Goal: Task Accomplishment & Management: Complete application form

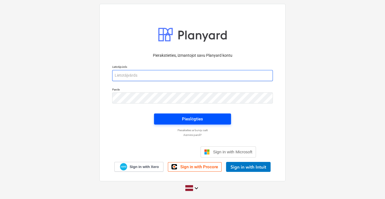
type input "[EMAIL_ADDRESS][PERSON_NAME][DOMAIN_NAME]"
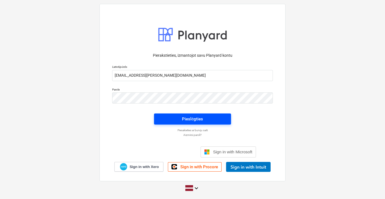
drag, startPoint x: 191, startPoint y: 116, endPoint x: 186, endPoint y: 118, distance: 5.0
click at [186, 118] on div "Pieslēgties" at bounding box center [192, 118] width 21 height 7
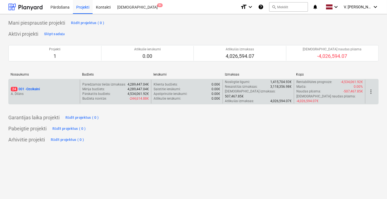
click at [60, 96] on div "24 001 - Ozolkalni A. Dilāns" at bounding box center [44, 92] width 71 height 24
click at [35, 87] on p "24 001 - Ozolkalni" at bounding box center [25, 89] width 29 height 5
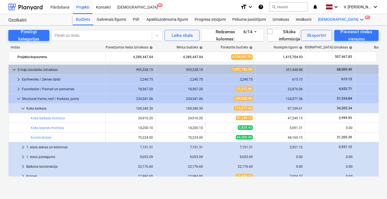
click at [323, 19] on div "Vairāk keyboard_arrow_down 9+" at bounding box center [342, 19] width 54 height 11
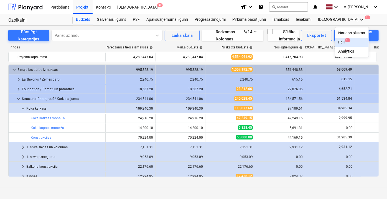
click at [338, 41] on div "Faili 9+" at bounding box center [351, 42] width 27 height 5
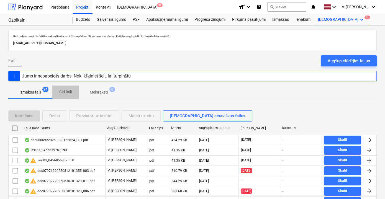
click at [71, 96] on button "Citi faili" at bounding box center [65, 92] width 27 height 13
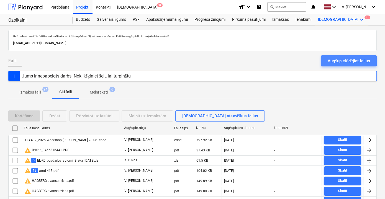
click at [337, 60] on div "Augšupielādējiet failus" at bounding box center [349, 60] width 42 height 7
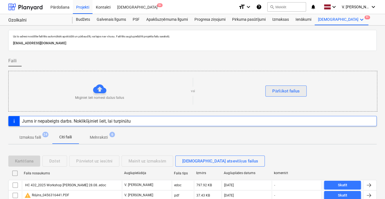
click at [277, 86] on button "Pārlūkot failus" at bounding box center [285, 91] width 41 height 11
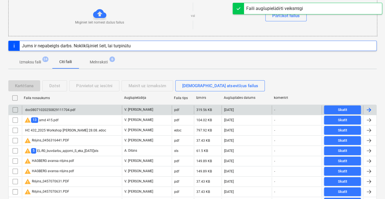
scroll to position [75, 0]
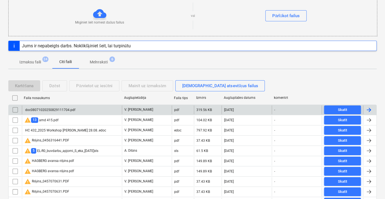
click at [93, 109] on div "doc08071020250829111704.pdf" at bounding box center [72, 109] width 100 height 9
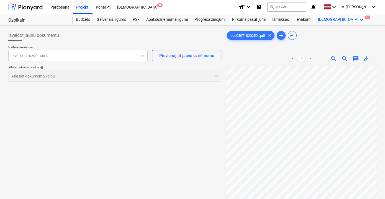
scroll to position [2, 17]
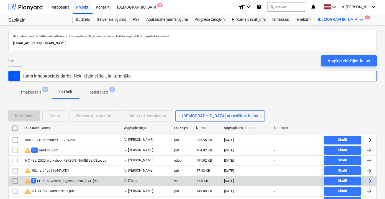
scroll to position [75, 0]
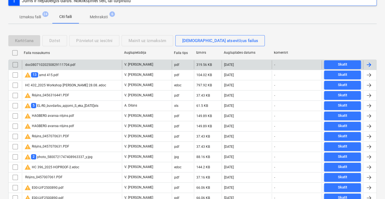
click at [109, 65] on div "doc08071020250829111704.pdf" at bounding box center [72, 64] width 100 height 9
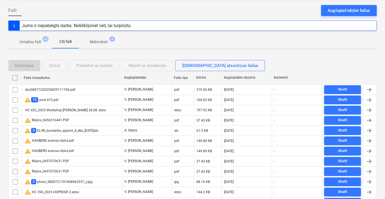
scroll to position [50, 0]
click at [33, 40] on p "Izmaksu faili" at bounding box center [30, 42] width 22 height 6
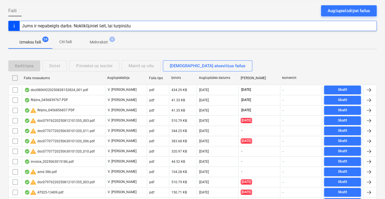
click at [94, 42] on p "Melnraksti" at bounding box center [99, 42] width 18 height 6
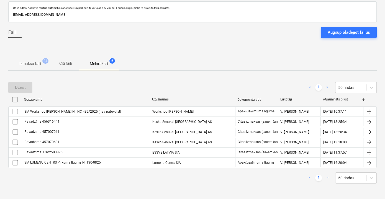
scroll to position [27, 0]
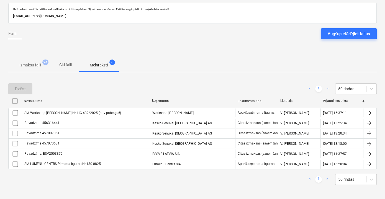
click at [75, 65] on span "Citi faili" at bounding box center [65, 64] width 27 height 9
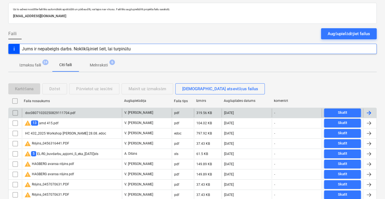
click at [96, 112] on div "doc08071020250829111704.pdf" at bounding box center [72, 113] width 100 height 9
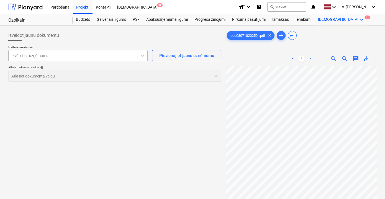
click at [126, 51] on div "Izvēlieties uzņēmumu" at bounding box center [77, 55] width 139 height 11
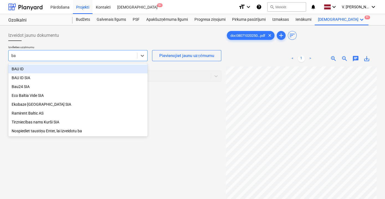
type input "bau"
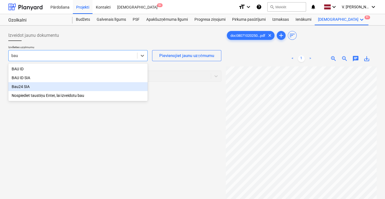
click at [71, 85] on div "Bau24 SIA" at bounding box center [77, 86] width 139 height 9
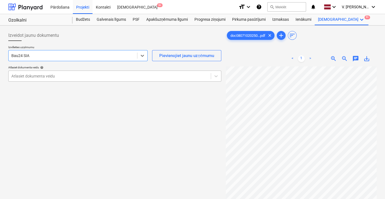
click at [85, 75] on div at bounding box center [109, 76] width 197 height 6
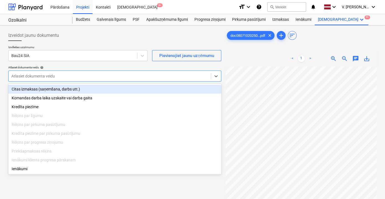
click at [69, 90] on div "Citas izmaksas (saņemšana, darbs utt.)" at bounding box center [114, 89] width 213 height 9
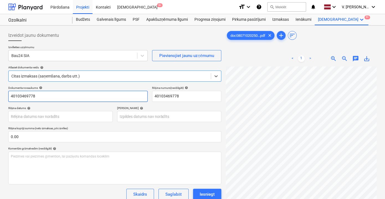
click at [87, 95] on input "40103469778" at bounding box center [77, 96] width 139 height 11
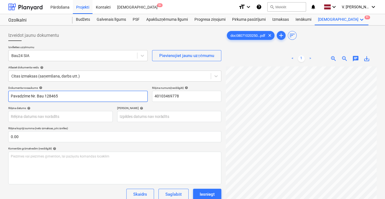
drag, startPoint x: 61, startPoint y: 96, endPoint x: 37, endPoint y: 95, distance: 24.1
click at [37, 95] on input "Pavadzīme Nr. Bau 128465" at bounding box center [77, 96] width 139 height 11
type input "Pavadzīme Nr. Bau 128465"
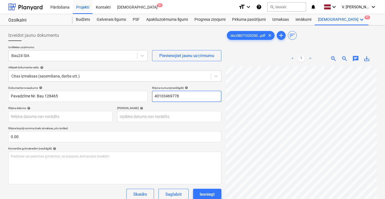
click at [171, 95] on input "40103469778" at bounding box center [186, 96] width 69 height 11
paste input "Bau 128465"
type input "Bau 128465"
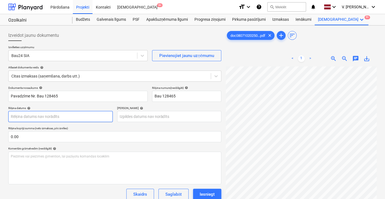
click at [60, 116] on body "Pārdošana Projekti Kontakti Iesūtne 9+ format_size keyboard_arrow_down help sea…" at bounding box center [192, 99] width 385 height 199
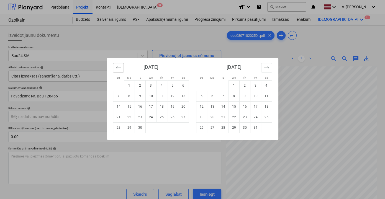
click at [119, 69] on icon "Move backward to switch to the previous month." at bounding box center [118, 67] width 5 height 5
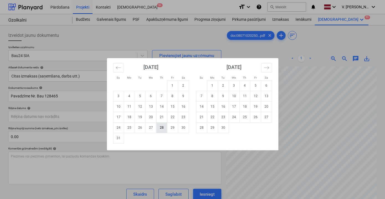
click at [162, 130] on td "28" at bounding box center [161, 127] width 11 height 11
type input "[DATE]"
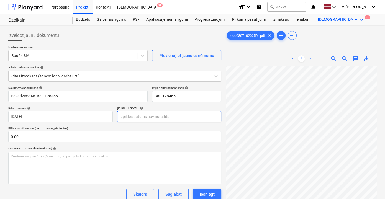
scroll to position [1, 12]
click at [127, 111] on body "Pārdošana Projekti Kontakti Iesūtne 9+ format_size keyboard_arrow_down help sea…" at bounding box center [192, 99] width 385 height 199
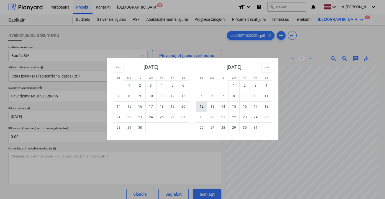
click at [203, 104] on td "12" at bounding box center [201, 106] width 11 height 11
type input "[DATE]"
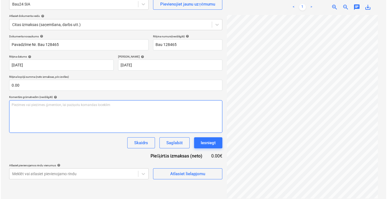
scroll to position [55, 0]
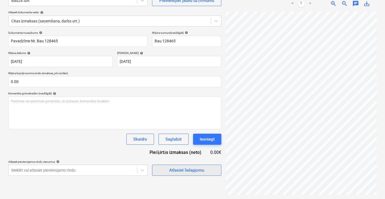
click at [181, 170] on div "Atlasiet lielapjomu" at bounding box center [186, 170] width 35 height 7
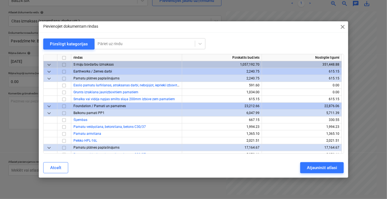
click at [49, 78] on span "keyboard_arrow_down" at bounding box center [49, 78] width 7 height 7
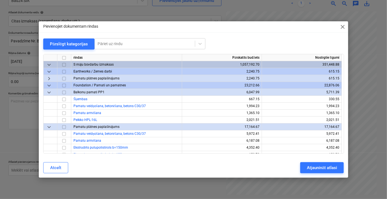
click at [50, 95] on span "keyboard_arrow_down" at bounding box center [49, 92] width 7 height 7
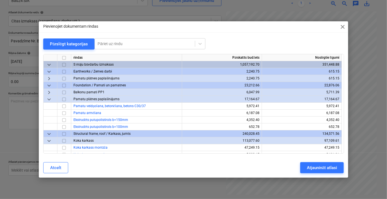
click at [47, 101] on span "keyboard_arrow_down" at bounding box center [49, 99] width 7 height 7
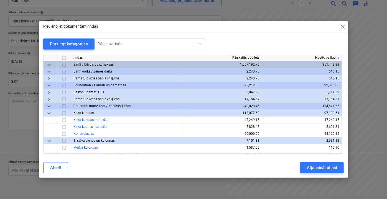
click at [48, 113] on span "keyboard_arrow_down" at bounding box center [49, 113] width 7 height 7
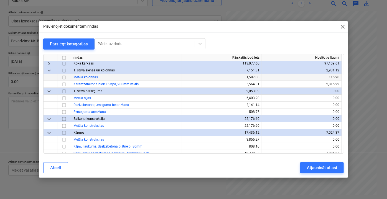
scroll to position [50, 0]
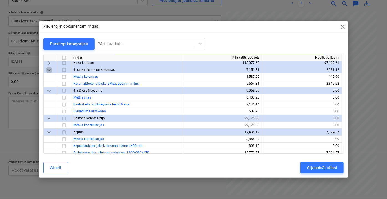
click at [52, 68] on span "keyboard_arrow_down" at bounding box center [49, 69] width 7 height 7
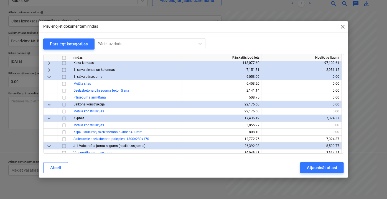
click at [49, 78] on span "keyboard_arrow_down" at bounding box center [49, 76] width 7 height 7
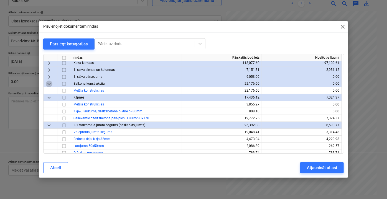
click at [49, 83] on span "keyboard_arrow_down" at bounding box center [49, 83] width 7 height 7
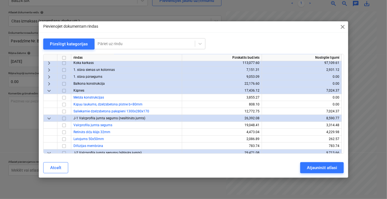
click at [50, 88] on span "keyboard_arrow_down" at bounding box center [49, 90] width 7 height 7
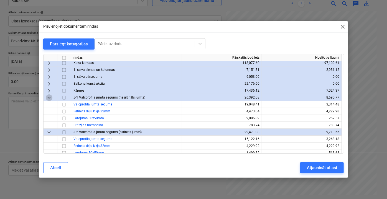
click at [48, 99] on span "keyboard_arrow_down" at bounding box center [49, 97] width 7 height 7
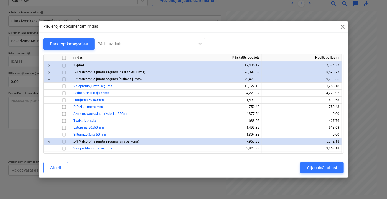
click at [51, 80] on span "keyboard_arrow_down" at bounding box center [49, 79] width 7 height 7
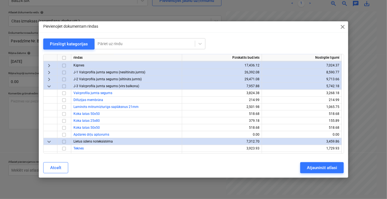
scroll to position [101, 0]
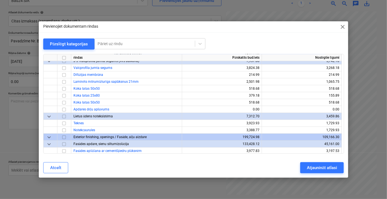
click at [51, 62] on span "keyboard_arrow_down" at bounding box center [49, 61] width 7 height 7
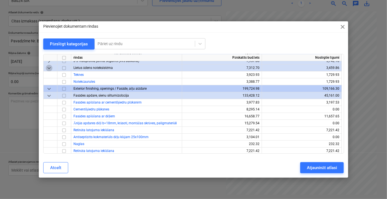
click at [47, 67] on span "keyboard_arrow_down" at bounding box center [49, 68] width 7 height 7
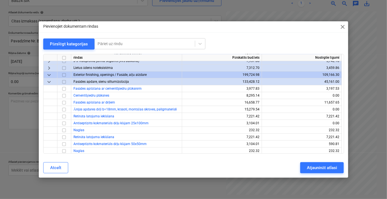
click at [47, 81] on span "keyboard_arrow_down" at bounding box center [49, 81] width 7 height 7
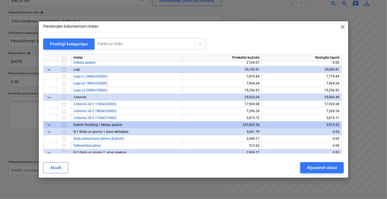
scroll to position [126, 0]
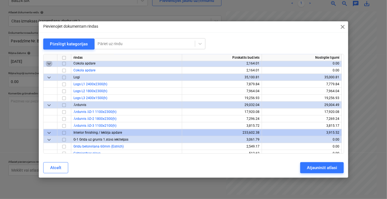
click at [50, 62] on span "keyboard_arrow_down" at bounding box center [49, 63] width 7 height 7
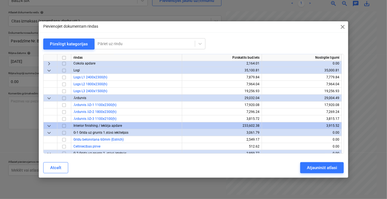
click at [51, 69] on span "keyboard_arrow_down" at bounding box center [49, 70] width 7 height 7
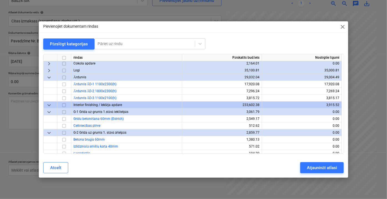
click at [50, 78] on span "keyboard_arrow_down" at bounding box center [49, 77] width 7 height 7
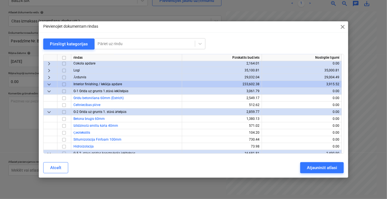
click at [50, 91] on span "keyboard_arrow_down" at bounding box center [49, 91] width 7 height 7
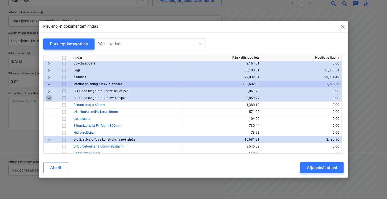
click at [49, 97] on span "keyboard_arrow_down" at bounding box center [49, 98] width 7 height 7
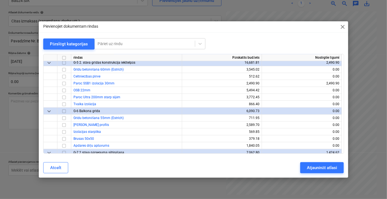
scroll to position [176, 0]
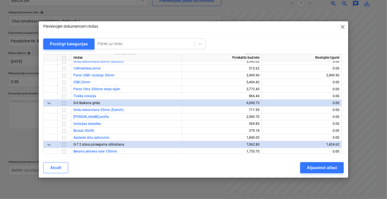
click at [51, 103] on span "keyboard_arrow_down" at bounding box center [49, 103] width 7 height 7
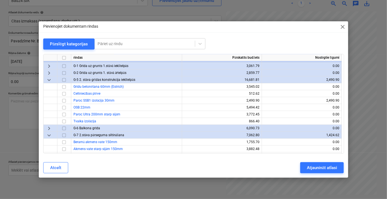
click at [51, 79] on span "keyboard_arrow_down" at bounding box center [49, 79] width 7 height 7
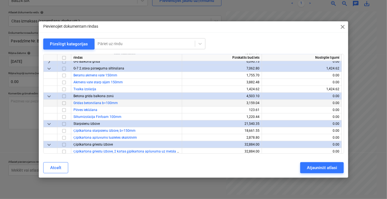
click at [49, 69] on span "keyboard_arrow_down" at bounding box center [49, 68] width 7 height 7
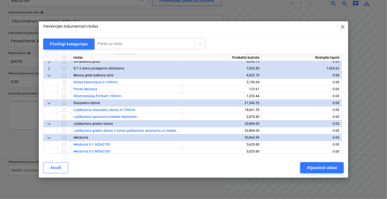
click at [50, 76] on span "keyboard_arrow_down" at bounding box center [49, 75] width 7 height 7
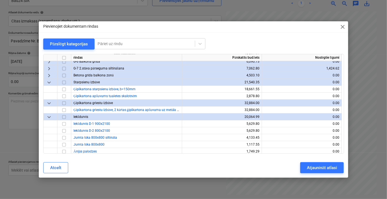
click at [50, 83] on span "keyboard_arrow_down" at bounding box center [49, 82] width 7 height 7
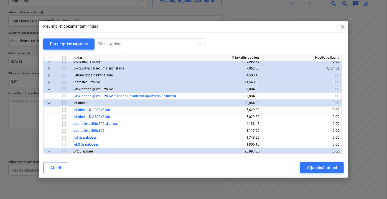
click at [49, 89] on span "keyboard_arrow_down" at bounding box center [49, 89] width 7 height 7
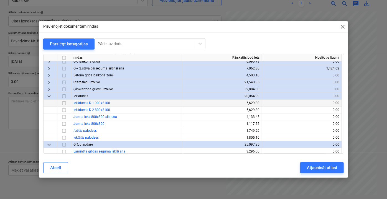
click at [48, 95] on span "keyboard_arrow_down" at bounding box center [49, 96] width 7 height 7
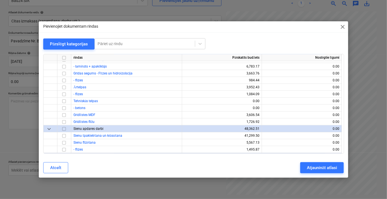
scroll to position [201, 0]
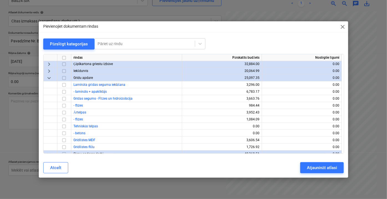
click at [50, 79] on span "keyboard_arrow_down" at bounding box center [49, 77] width 7 height 7
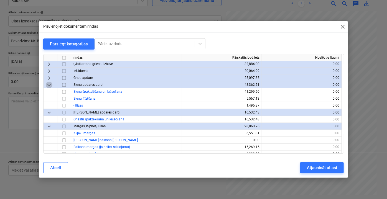
click at [49, 84] on span "keyboard_arrow_down" at bounding box center [49, 84] width 7 height 7
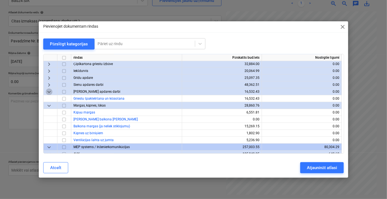
click at [51, 90] on span "keyboard_arrow_down" at bounding box center [49, 91] width 7 height 7
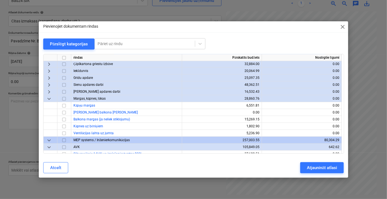
click at [50, 98] on span "keyboard_arrow_down" at bounding box center [49, 98] width 7 height 7
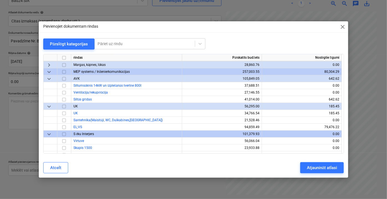
scroll to position [227, 0]
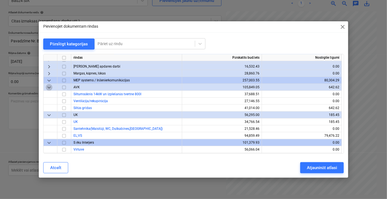
click at [48, 86] on span "keyboard_arrow_down" at bounding box center [49, 87] width 7 height 7
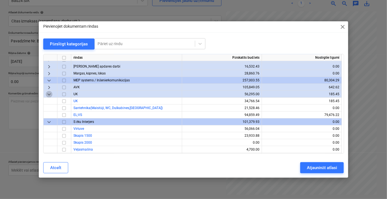
click at [49, 94] on span "keyboard_arrow_down" at bounding box center [49, 94] width 7 height 7
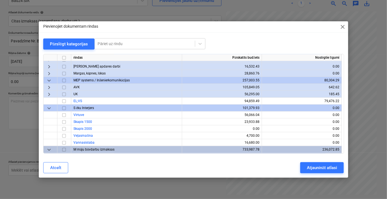
click at [50, 107] on span "keyboard_arrow_down" at bounding box center [49, 108] width 7 height 7
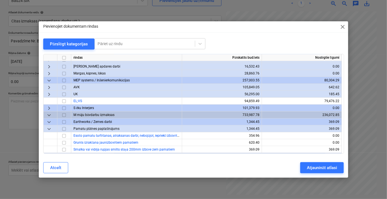
click at [47, 93] on span "keyboard_arrow_right" at bounding box center [49, 94] width 7 height 7
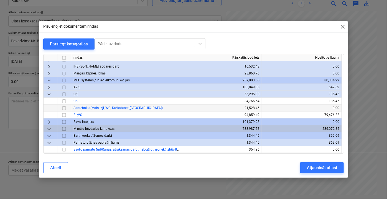
click at [49, 95] on span "keyboard_arrow_down" at bounding box center [49, 94] width 7 height 7
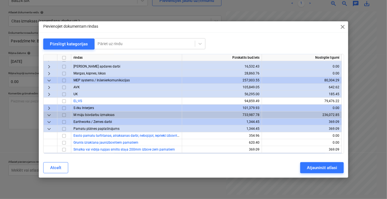
click at [49, 129] on span "keyboard_arrow_down" at bounding box center [49, 128] width 7 height 7
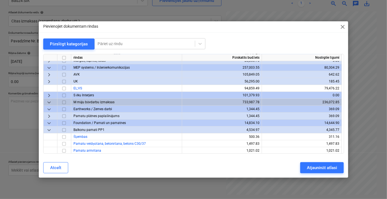
scroll to position [302, 0]
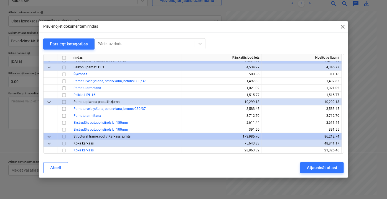
click at [46, 65] on span "keyboard_arrow_down" at bounding box center [49, 67] width 7 height 7
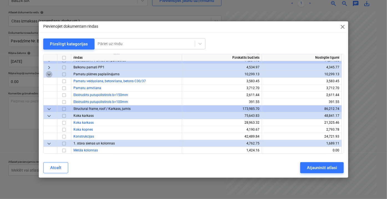
click at [50, 74] on span "keyboard_arrow_down" at bounding box center [49, 74] width 7 height 7
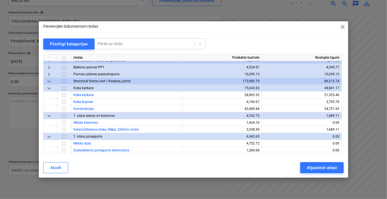
click at [48, 87] on span "keyboard_arrow_down" at bounding box center [49, 88] width 7 height 7
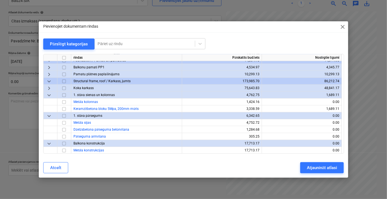
click at [49, 96] on span "keyboard_arrow_down" at bounding box center [49, 95] width 7 height 7
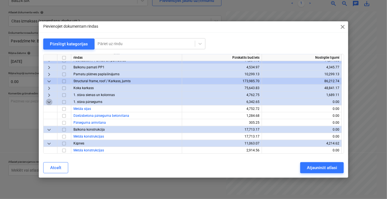
click at [50, 103] on span "keyboard_arrow_down" at bounding box center [49, 102] width 7 height 7
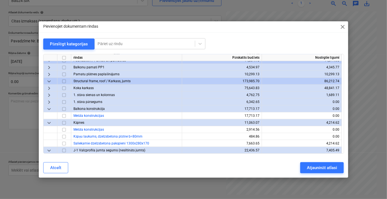
scroll to position [327, 0]
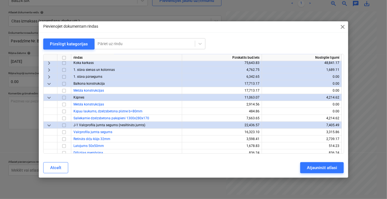
click at [49, 83] on span "keyboard_arrow_down" at bounding box center [49, 83] width 7 height 7
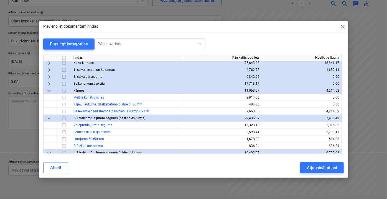
click at [50, 91] on span "keyboard_arrow_down" at bounding box center [49, 90] width 7 height 7
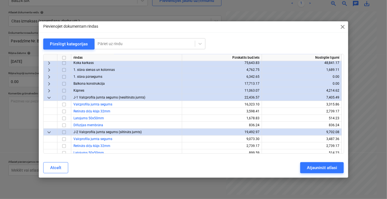
click at [50, 97] on span "keyboard_arrow_down" at bounding box center [49, 97] width 7 height 7
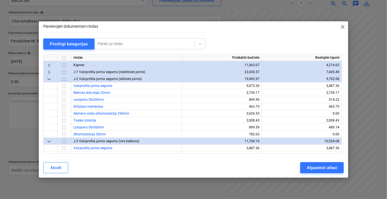
scroll to position [352, 0]
click at [51, 79] on span "keyboard_arrow_down" at bounding box center [49, 79] width 7 height 7
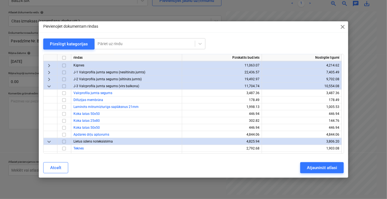
click at [50, 141] on span "keyboard_arrow_down" at bounding box center [49, 141] width 7 height 7
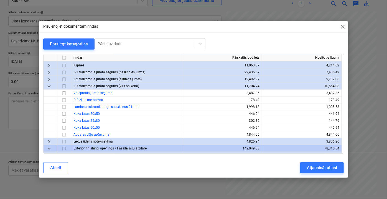
click at [51, 84] on span "keyboard_arrow_down" at bounding box center [49, 86] width 7 height 7
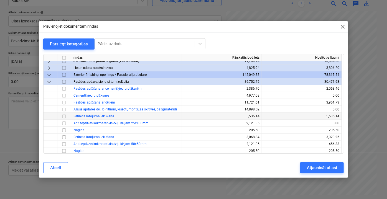
click at [47, 82] on span "keyboard_arrow_down" at bounding box center [49, 81] width 7 height 7
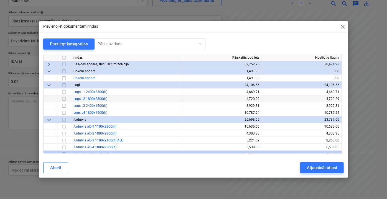
scroll to position [403, 0]
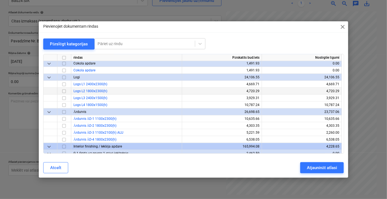
click at [48, 79] on span "keyboard_arrow_down" at bounding box center [49, 77] width 7 height 7
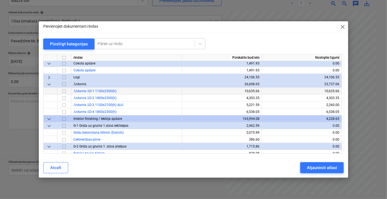
click at [50, 63] on span "keyboard_arrow_down" at bounding box center [49, 63] width 7 height 7
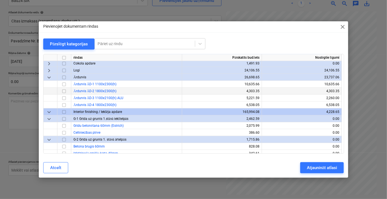
click at [47, 78] on span "keyboard_arrow_down" at bounding box center [49, 77] width 7 height 7
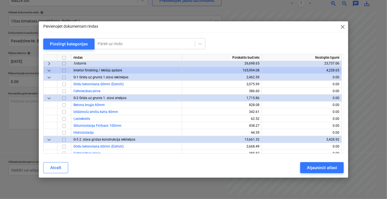
scroll to position [428, 0]
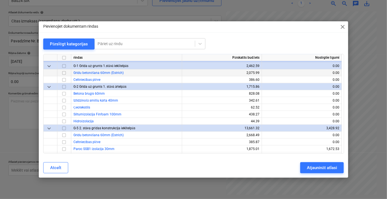
click at [50, 70] on div at bounding box center [50, 73] width 14 height 7
click at [50, 68] on span "keyboard_arrow_down" at bounding box center [49, 66] width 7 height 7
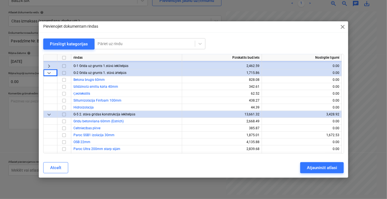
click at [50, 72] on span "keyboard_arrow_down" at bounding box center [49, 73] width 7 height 7
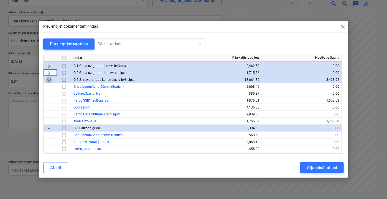
click at [49, 79] on span "keyboard_arrow_down" at bounding box center [49, 79] width 7 height 7
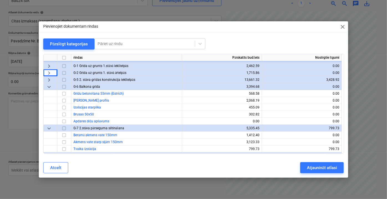
click at [50, 88] on span "keyboard_arrow_down" at bounding box center [49, 86] width 7 height 7
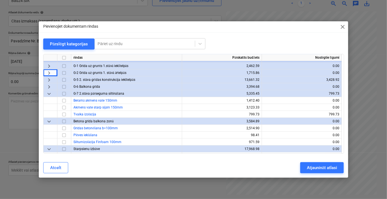
click at [49, 94] on span "keyboard_arrow_down" at bounding box center [49, 93] width 7 height 7
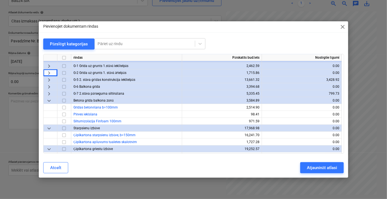
click at [49, 100] on span "keyboard_arrow_down" at bounding box center [49, 100] width 7 height 7
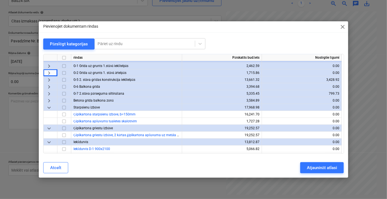
click at [49, 109] on span "keyboard_arrow_down" at bounding box center [49, 107] width 7 height 7
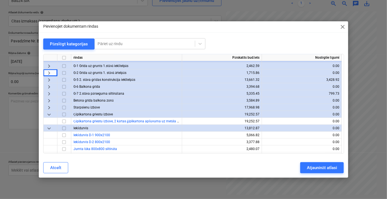
click at [49, 117] on span "keyboard_arrow_down" at bounding box center [49, 114] width 7 height 7
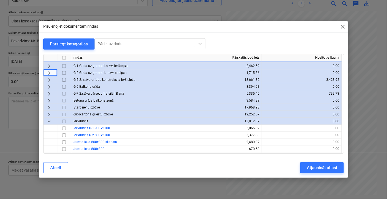
click at [47, 120] on span "keyboard_arrow_down" at bounding box center [49, 121] width 7 height 7
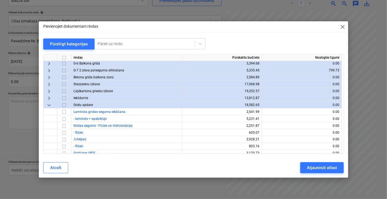
scroll to position [478, 0]
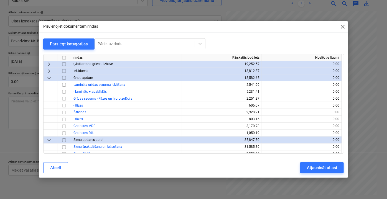
click at [47, 79] on span "keyboard_arrow_down" at bounding box center [49, 77] width 7 height 7
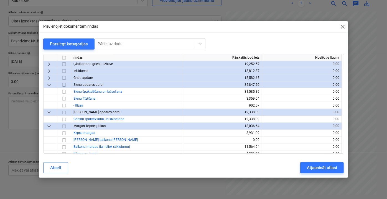
click at [49, 84] on span "keyboard_arrow_down" at bounding box center [49, 84] width 7 height 7
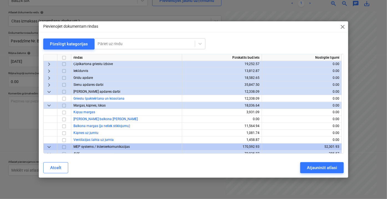
click at [49, 91] on span "keyboard_arrow_down" at bounding box center [49, 91] width 7 height 7
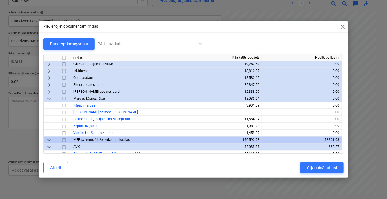
click at [49, 98] on span "keyboard_arrow_down" at bounding box center [49, 98] width 7 height 7
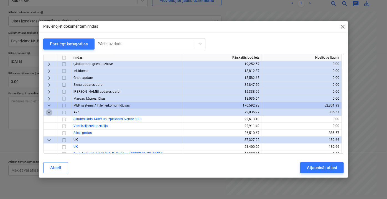
click at [47, 111] on span "keyboard_arrow_down" at bounding box center [49, 112] width 7 height 7
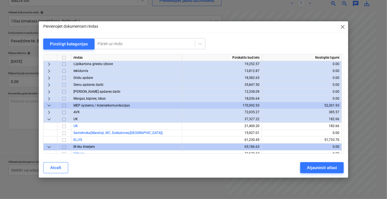
scroll to position [503, 0]
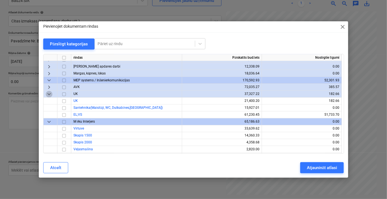
click at [50, 94] on span "keyboard_arrow_down" at bounding box center [49, 94] width 7 height 7
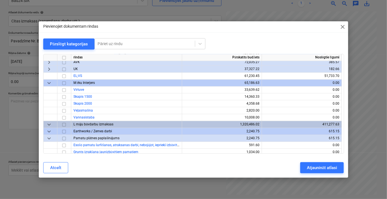
scroll to position [529, 0]
click at [50, 82] on span "keyboard_arrow_down" at bounding box center [49, 82] width 7 height 7
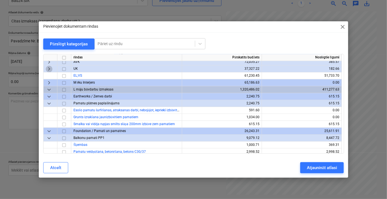
click at [50, 70] on span "keyboard_arrow_right" at bounding box center [49, 69] width 7 height 7
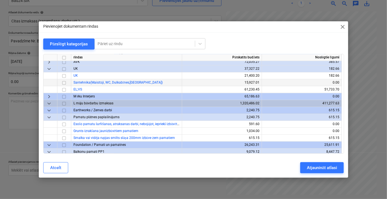
click at [52, 68] on span "keyboard_arrow_down" at bounding box center [49, 69] width 7 height 7
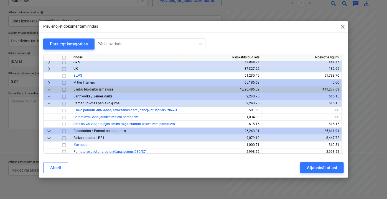
click at [50, 105] on span "keyboard_arrow_down" at bounding box center [49, 103] width 7 height 7
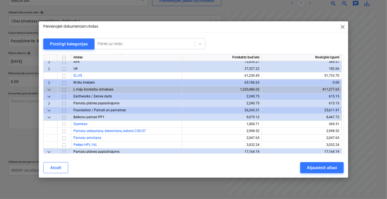
scroll to position [554, 0]
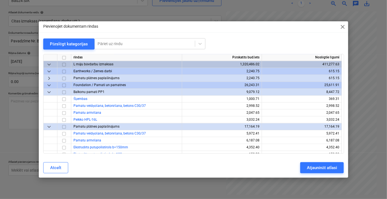
click at [49, 91] on span "keyboard_arrow_down" at bounding box center [49, 92] width 7 height 7
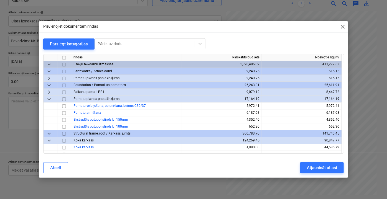
click at [47, 99] on span "keyboard_arrow_down" at bounding box center [49, 99] width 7 height 7
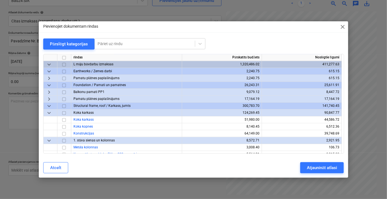
scroll to position [579, 0]
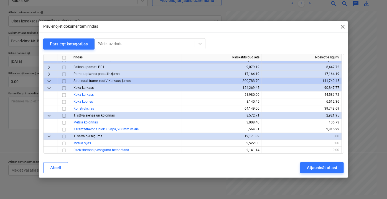
click at [50, 85] on span "keyboard_arrow_down" at bounding box center [49, 88] width 7 height 7
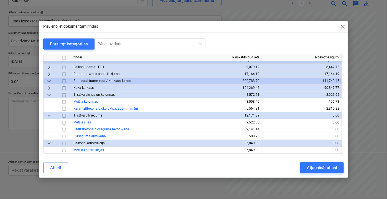
click at [52, 95] on span "keyboard_arrow_down" at bounding box center [49, 95] width 7 height 7
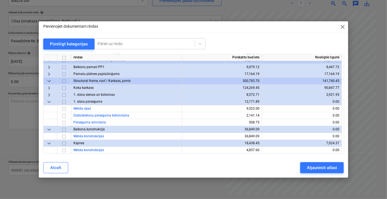
click at [49, 103] on span "keyboard_arrow_down" at bounding box center [49, 102] width 7 height 7
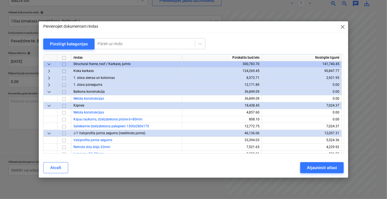
scroll to position [604, 0]
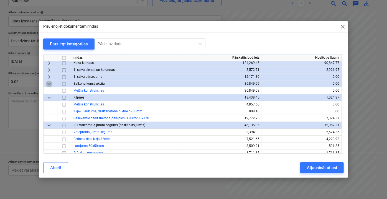
click at [50, 83] on span "keyboard_arrow_down" at bounding box center [49, 83] width 7 height 7
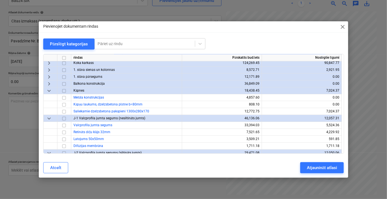
click at [49, 89] on span "keyboard_arrow_down" at bounding box center [49, 90] width 7 height 7
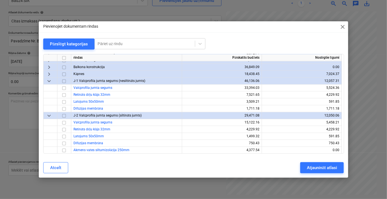
scroll to position [629, 0]
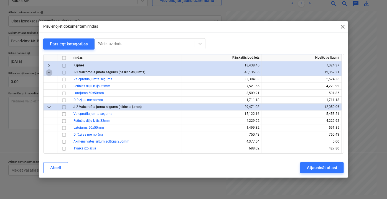
click at [51, 72] on span "keyboard_arrow_down" at bounding box center [49, 72] width 7 height 7
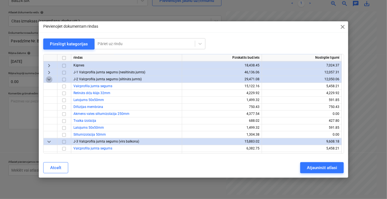
click at [50, 81] on span "keyboard_arrow_down" at bounding box center [49, 79] width 7 height 7
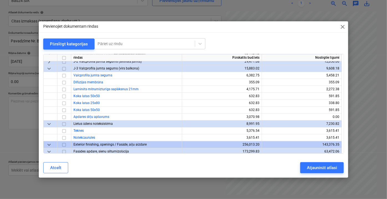
scroll to position [654, 0]
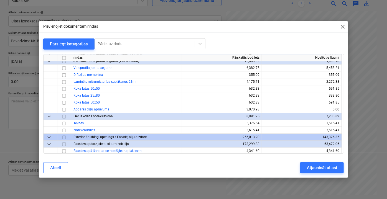
click at [48, 61] on span "keyboard_arrow_down" at bounding box center [49, 61] width 7 height 7
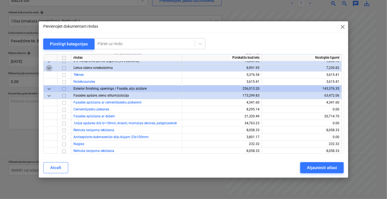
click at [47, 66] on span "keyboard_arrow_down" at bounding box center [49, 68] width 7 height 7
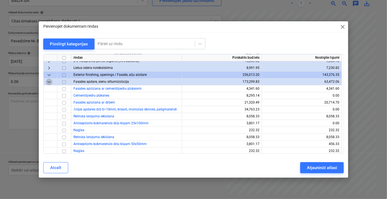
click at [49, 80] on span "keyboard_arrow_down" at bounding box center [49, 81] width 7 height 7
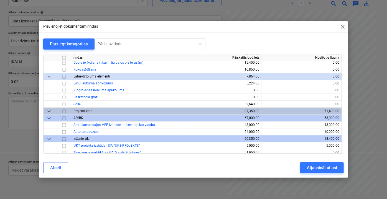
scroll to position [1929, 0]
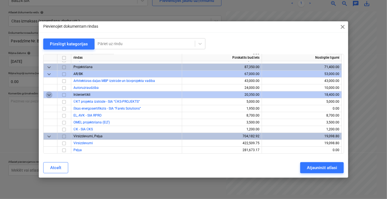
click at [46, 95] on span "keyboard_arrow_down" at bounding box center [49, 94] width 7 height 7
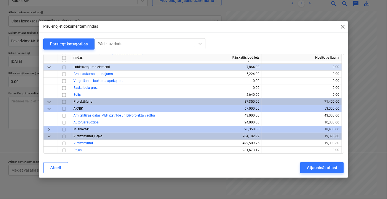
click at [49, 110] on span "keyboard_arrow_down" at bounding box center [49, 108] width 7 height 7
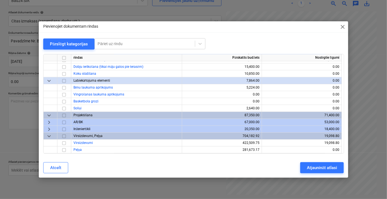
scroll to position [1880, 0]
click at [50, 135] on span "keyboard_arrow_down" at bounding box center [49, 136] width 7 height 7
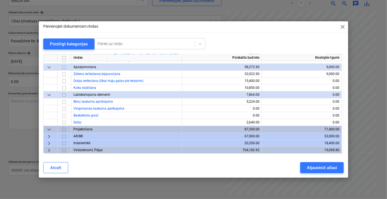
click at [50, 96] on span "keyboard_arrow_down" at bounding box center [49, 94] width 7 height 7
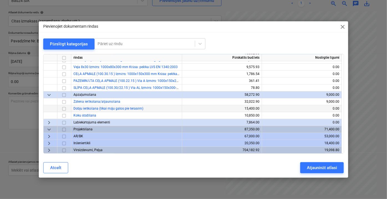
scroll to position [1814, 0]
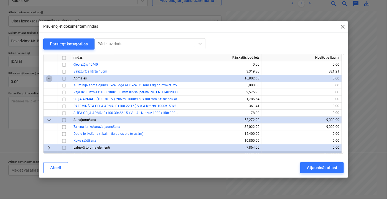
click at [49, 79] on span "keyboard_arrow_down" at bounding box center [49, 78] width 7 height 7
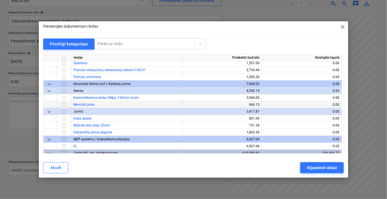
scroll to position [1301, 0]
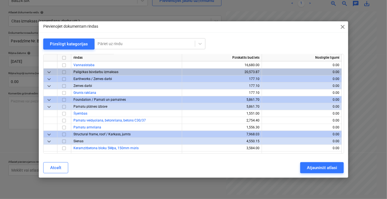
click at [50, 85] on span "keyboard_arrow_down" at bounding box center [49, 86] width 7 height 7
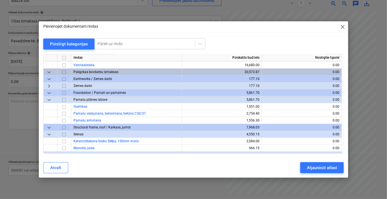
click at [48, 101] on span "keyboard_arrow_down" at bounding box center [49, 99] width 7 height 7
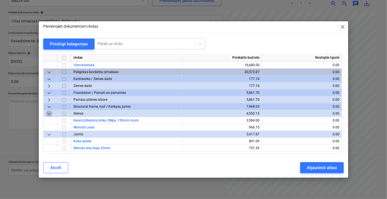
click at [49, 115] on span "keyboard_arrow_down" at bounding box center [49, 113] width 7 height 7
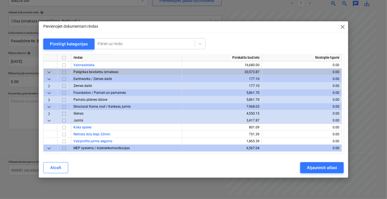
scroll to position [1326, 0]
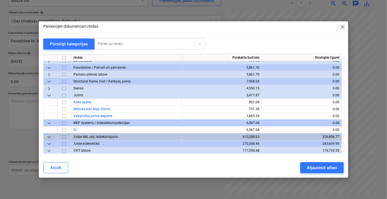
click at [50, 94] on span "keyboard_arrow_down" at bounding box center [49, 95] width 7 height 7
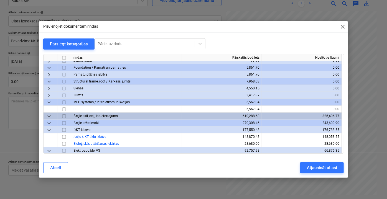
scroll to position [1351, 0]
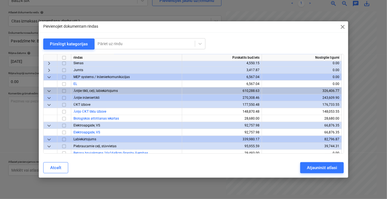
click at [50, 104] on span "keyboard_arrow_down" at bounding box center [49, 104] width 7 height 7
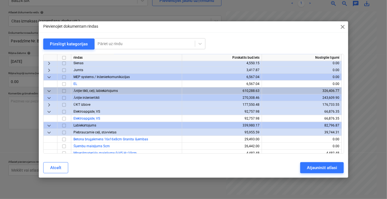
click at [48, 78] on span "keyboard_arrow_down" at bounding box center [49, 77] width 7 height 7
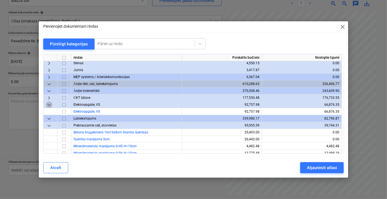
click at [49, 106] on span "keyboard_arrow_down" at bounding box center [49, 104] width 7 height 7
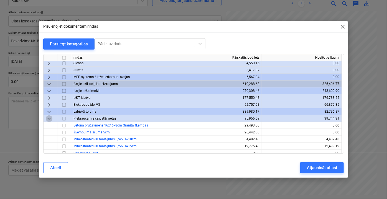
click at [47, 119] on span "keyboard_arrow_down" at bounding box center [49, 118] width 7 height 7
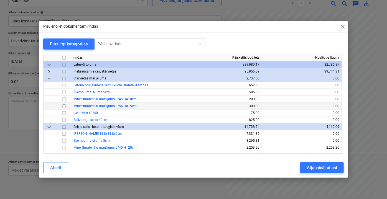
scroll to position [1401, 0]
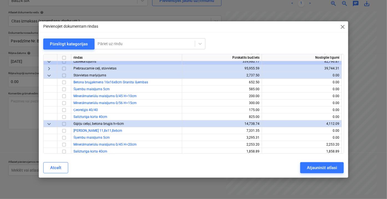
click at [49, 76] on span "keyboard_arrow_down" at bounding box center [49, 75] width 7 height 7
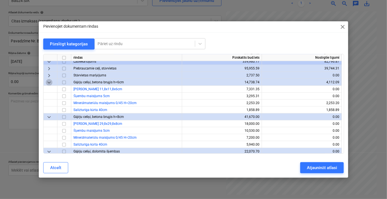
click at [51, 83] on span "keyboard_arrow_down" at bounding box center [49, 82] width 7 height 7
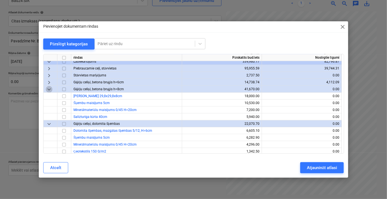
click at [47, 89] on span "keyboard_arrow_down" at bounding box center [49, 89] width 7 height 7
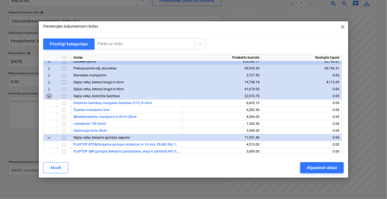
click at [51, 96] on span "keyboard_arrow_down" at bounding box center [49, 96] width 7 height 7
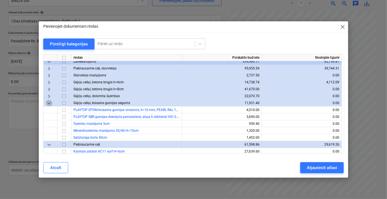
click at [48, 104] on span "keyboard_arrow_down" at bounding box center [49, 103] width 7 height 7
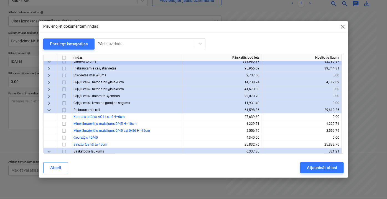
click at [50, 109] on span "keyboard_arrow_down" at bounding box center [49, 110] width 7 height 7
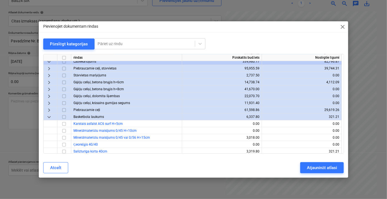
click at [50, 117] on span "keyboard_arrow_down" at bounding box center [49, 117] width 7 height 7
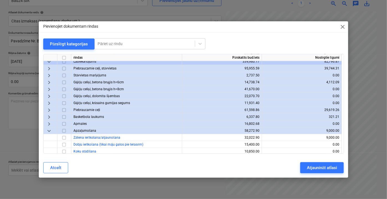
scroll to position [1437, 0]
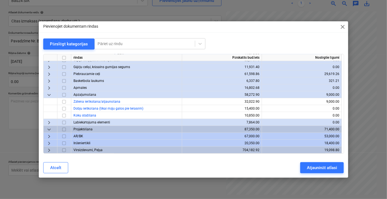
click at [47, 94] on span "keyboard_arrow_down" at bounding box center [49, 94] width 7 height 7
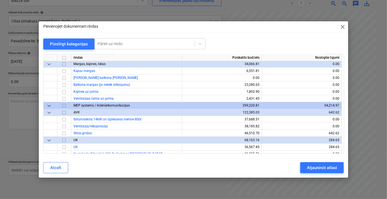
scroll to position [1190, 0]
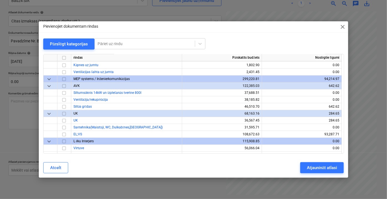
click at [48, 85] on span "keyboard_arrow_down" at bounding box center [49, 86] width 7 height 7
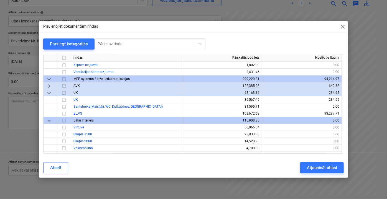
click at [50, 93] on span "keyboard_arrow_down" at bounding box center [49, 92] width 7 height 7
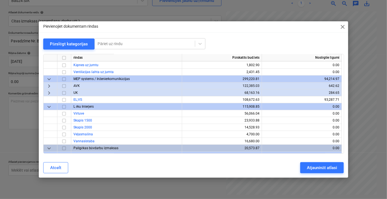
click at [51, 107] on span "keyboard_arrow_down" at bounding box center [49, 106] width 7 height 7
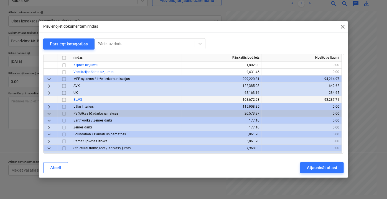
scroll to position [1140, 0]
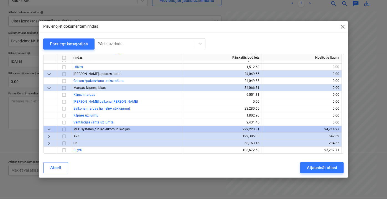
click at [49, 88] on span "keyboard_arrow_down" at bounding box center [49, 87] width 7 height 7
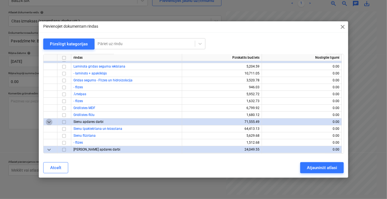
click at [49, 122] on span "keyboard_arrow_down" at bounding box center [49, 122] width 7 height 7
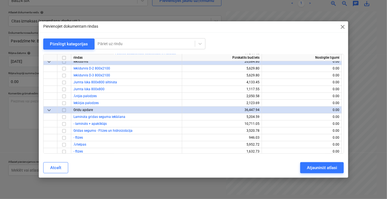
click at [50, 111] on span "keyboard_arrow_down" at bounding box center [49, 110] width 7 height 7
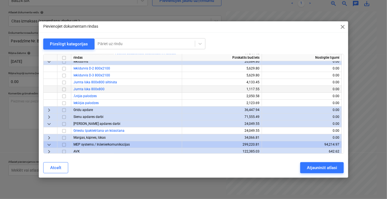
scroll to position [964, 0]
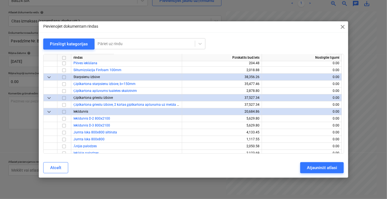
click at [51, 110] on span "keyboard_arrow_down" at bounding box center [49, 111] width 7 height 7
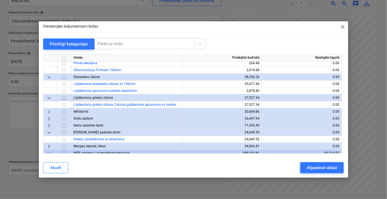
click at [50, 98] on span "keyboard_arrow_down" at bounding box center [49, 97] width 7 height 7
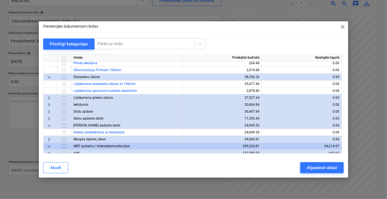
click at [50, 78] on span "keyboard_arrow_down" at bounding box center [49, 77] width 7 height 7
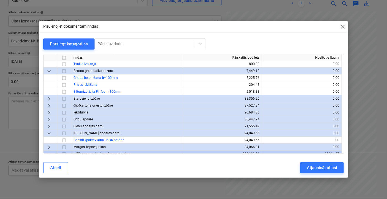
scroll to position [913, 0]
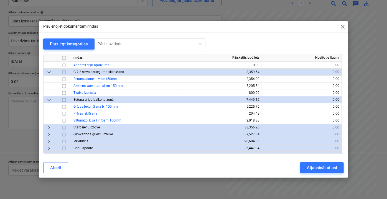
click at [49, 99] on span "keyboard_arrow_down" at bounding box center [49, 99] width 7 height 7
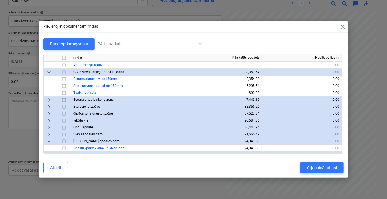
click at [51, 70] on span "keyboard_arrow_down" at bounding box center [49, 72] width 7 height 7
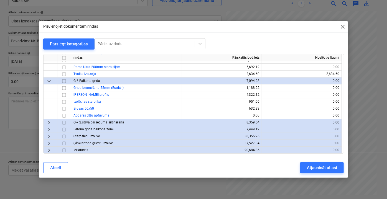
click at [49, 80] on span "keyboard_arrow_down" at bounding box center [49, 81] width 7 height 7
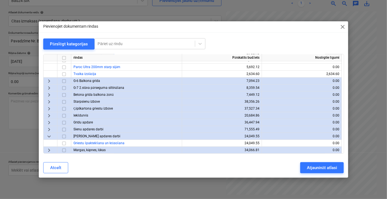
scroll to position [812, 0]
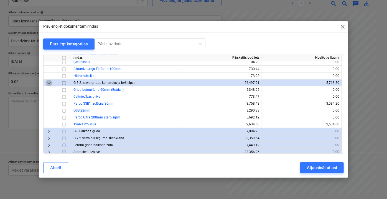
click at [48, 83] on span "keyboard_arrow_down" at bounding box center [49, 82] width 7 height 7
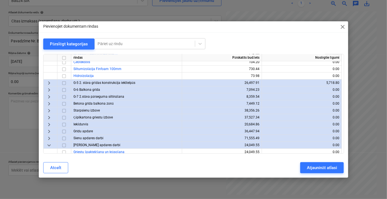
scroll to position [737, 0]
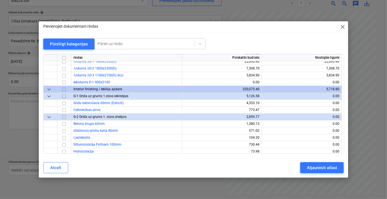
click at [50, 117] on span "keyboard_arrow_down" at bounding box center [49, 117] width 7 height 7
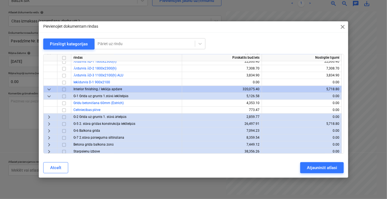
click at [49, 96] on span "keyboard_arrow_down" at bounding box center [49, 96] width 7 height 7
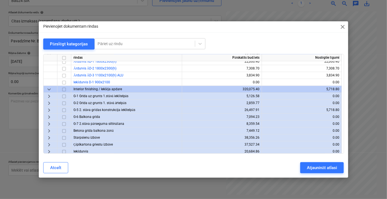
scroll to position [687, 0]
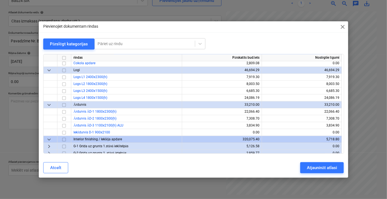
click at [48, 105] on span "keyboard_arrow_down" at bounding box center [49, 104] width 7 height 7
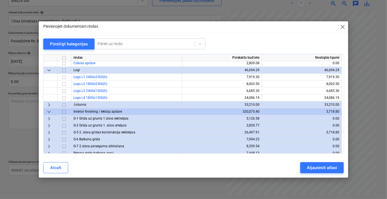
click at [48, 71] on span "keyboard_arrow_down" at bounding box center [49, 70] width 7 height 7
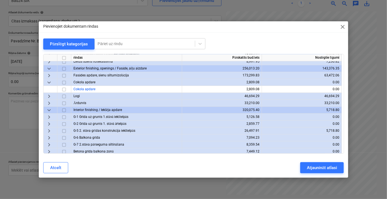
scroll to position [636, 0]
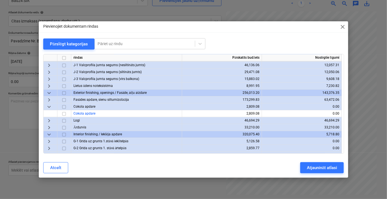
click at [50, 105] on span "keyboard_arrow_down" at bounding box center [49, 106] width 7 height 7
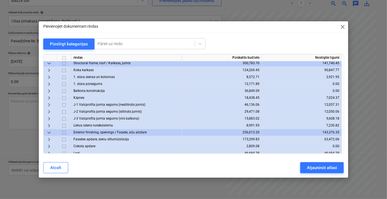
scroll to position [604, 0]
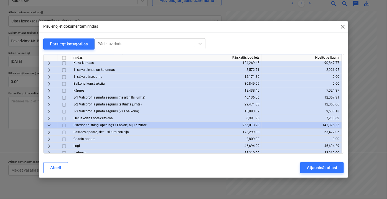
click at [141, 44] on div at bounding box center [144, 44] width 94 height 6
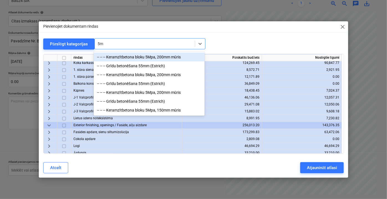
type input "5mp"
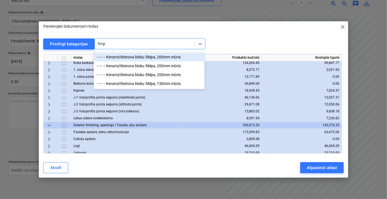
click at [154, 57] on div "-- -- -- Keramzītbetona bloku 5Mpa, 200mm mūris" at bounding box center [149, 57] width 111 height 9
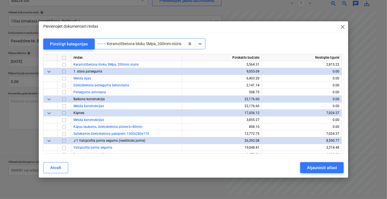
scroll to position [141, 0]
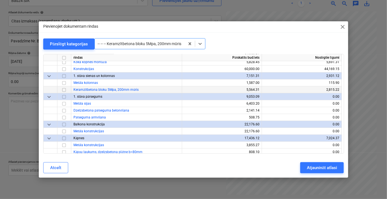
click at [63, 89] on input "checkbox" at bounding box center [64, 89] width 7 height 7
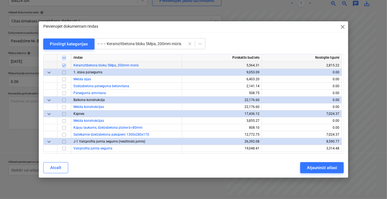
scroll to position [166, 0]
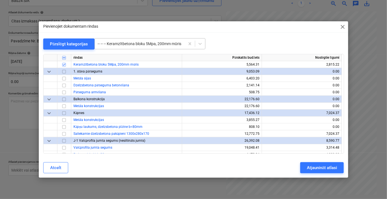
click at [171, 42] on div at bounding box center [139, 44] width 84 height 6
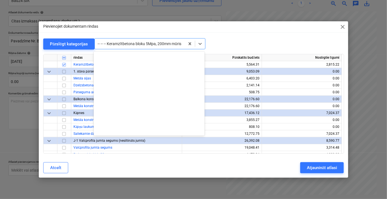
scroll to position [233, 0]
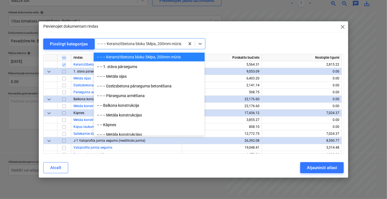
click at [171, 42] on div at bounding box center [139, 44] width 84 height 6
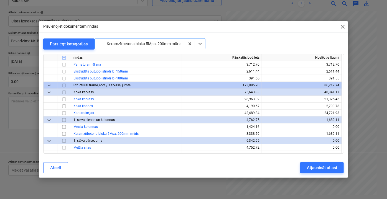
scroll to position [1309, 0]
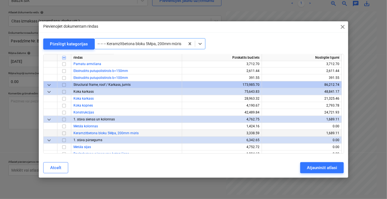
click at [63, 133] on input "checkbox" at bounding box center [64, 133] width 7 height 7
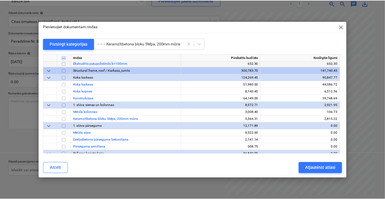
scroll to position [2542, 0]
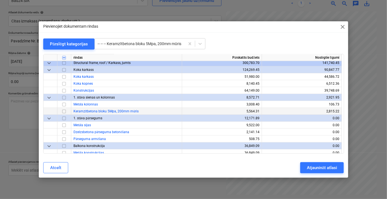
click at [64, 112] on input "checkbox" at bounding box center [64, 111] width 7 height 7
click at [315, 167] on div "Atjaunināt atlasi" at bounding box center [322, 167] width 30 height 7
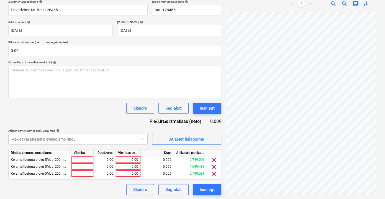
scroll to position [86, 0]
click at [127, 156] on div "0.00" at bounding box center [128, 159] width 20 height 7
type input "131.66"
drag, startPoint x: 128, startPoint y: 157, endPoint x: 150, endPoint y: 158, distance: 21.6
click at [0, 0] on div "Keramzītbetona bloku 5Mpa, 200mm mūris 0.00 131.66 0.00€ 2,749.09€ clear" at bounding box center [0, 0] width 0 height 0
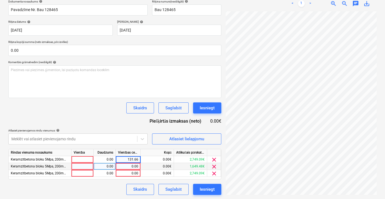
click at [137, 164] on div "0.00" at bounding box center [128, 166] width 20 height 7
type input "131.66"
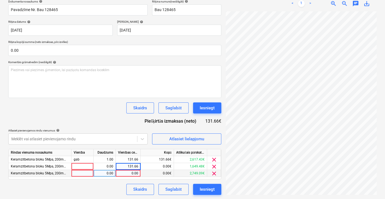
click at [136, 174] on div "0.00" at bounding box center [128, 173] width 20 height 7
type input "131.66"
click at [117, 189] on div "Skaidrs Saglabāt Iesniegt" at bounding box center [114, 189] width 213 height 11
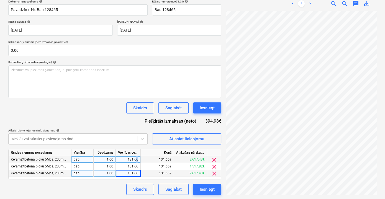
drag, startPoint x: 139, startPoint y: 158, endPoint x: 136, endPoint y: 159, distance: 3.7
click at [136, 159] on div "131.66" at bounding box center [128, 159] width 25 height 7
type input "7"
click at [135, 157] on div "131.66" at bounding box center [128, 159] width 20 height 7
type input "131.67"
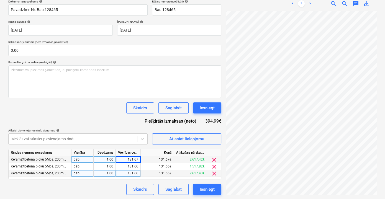
click at [117, 182] on div "Dokumenta nosaukums help Pavadzīme Nr. Bau 128465 Rēķina numurs (neobligāti) he…" at bounding box center [114, 97] width 213 height 195
click at [131, 173] on div "131.66" at bounding box center [128, 173] width 20 height 7
type input "131.67"
click at [120, 190] on div "Skaidrs Saglabāt Iesniegt" at bounding box center [114, 189] width 213 height 11
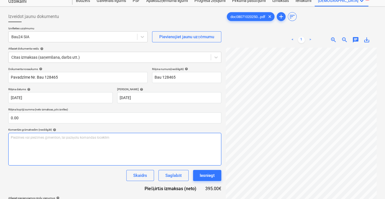
scroll to position [11, 0]
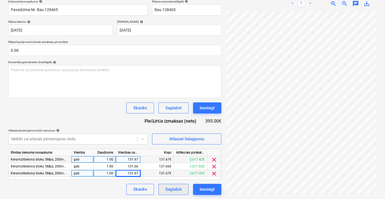
click at [174, 188] on div "Saglabāt" at bounding box center [173, 189] width 16 height 7
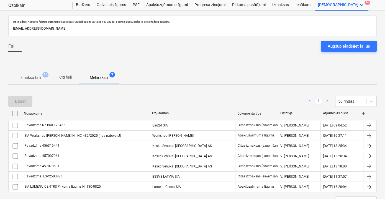
scroll to position [38, 0]
